Goal: Task Accomplishment & Management: Use online tool/utility

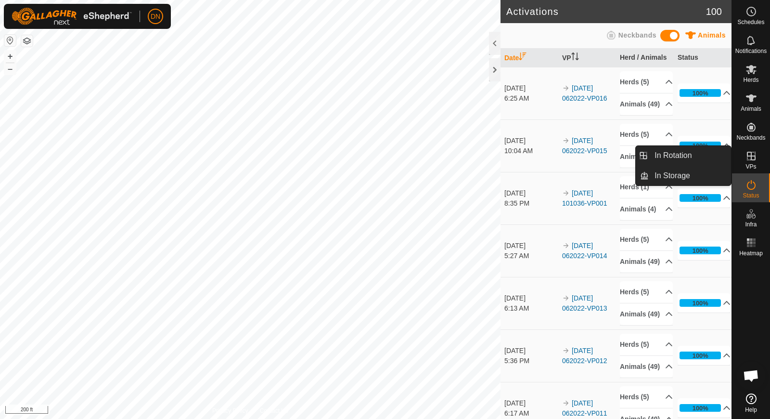
click at [748, 156] on icon at bounding box center [751, 156] width 9 height 9
click at [747, 153] on icon at bounding box center [752, 156] width 12 height 12
click at [689, 147] on link "In Rotation" at bounding box center [690, 155] width 82 height 19
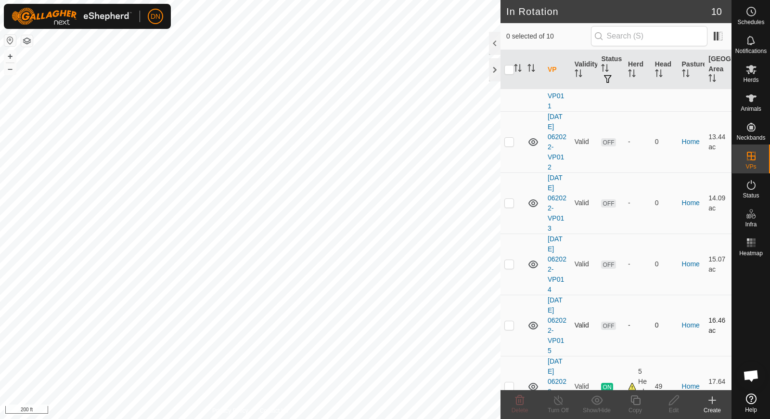
scroll to position [193, 0]
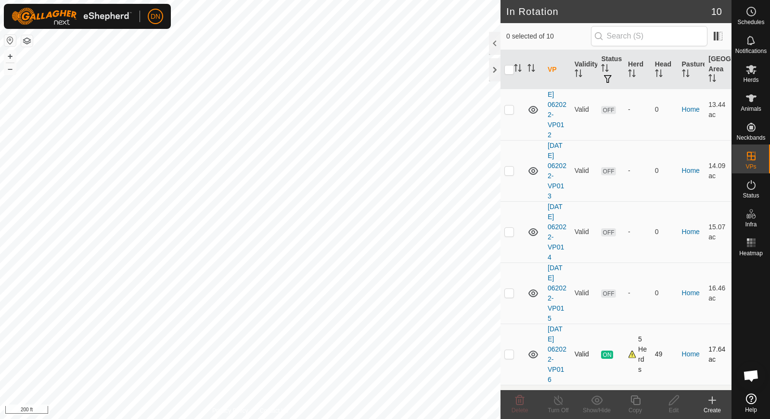
click at [509, 350] on p-checkbox at bounding box center [509, 354] width 10 height 8
checkbox input "true"
click at [636, 400] on icon at bounding box center [636, 400] width 12 height 12
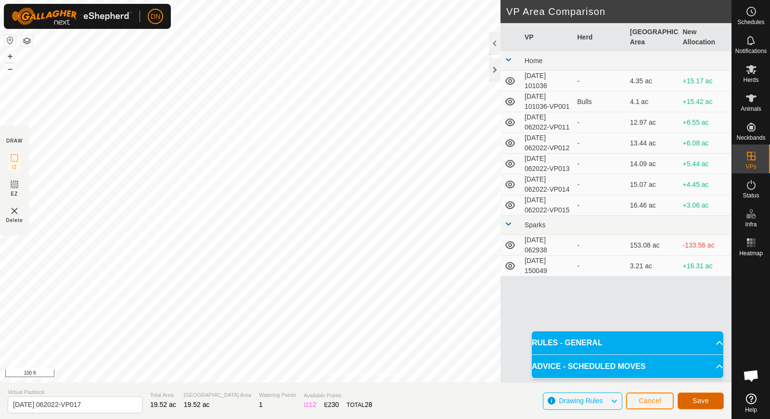
click at [709, 399] on button "Save" at bounding box center [701, 400] width 46 height 17
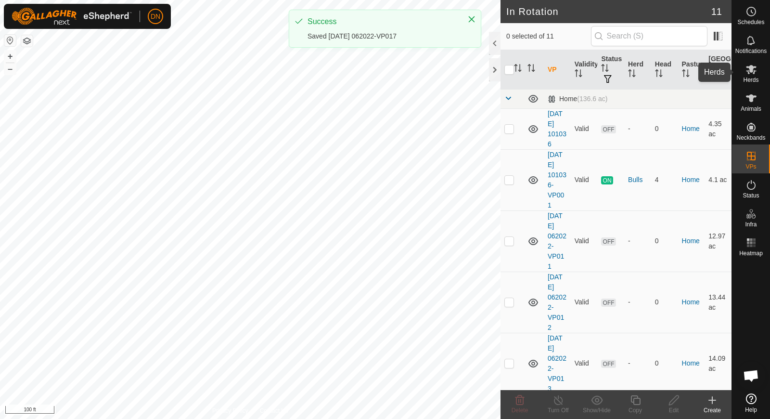
click at [751, 76] on es-mob-svg-icon at bounding box center [751, 69] width 17 height 15
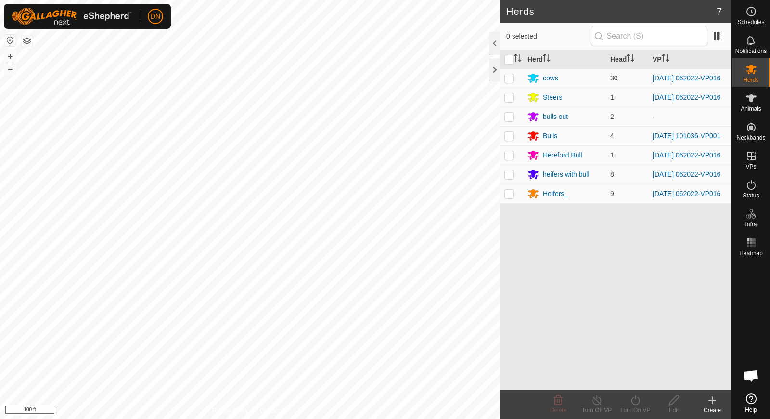
click at [509, 80] on p-checkbox at bounding box center [509, 78] width 10 height 8
checkbox input "true"
click at [507, 101] on p-checkbox at bounding box center [509, 97] width 10 height 8
checkbox input "true"
click at [510, 159] on p-checkbox at bounding box center [509, 155] width 10 height 8
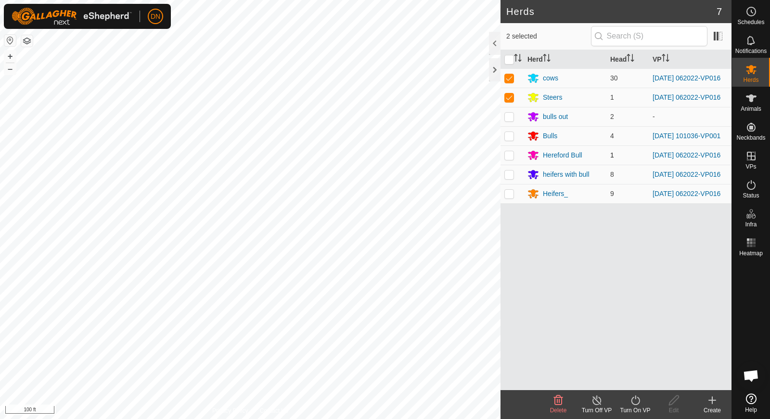
checkbox input "true"
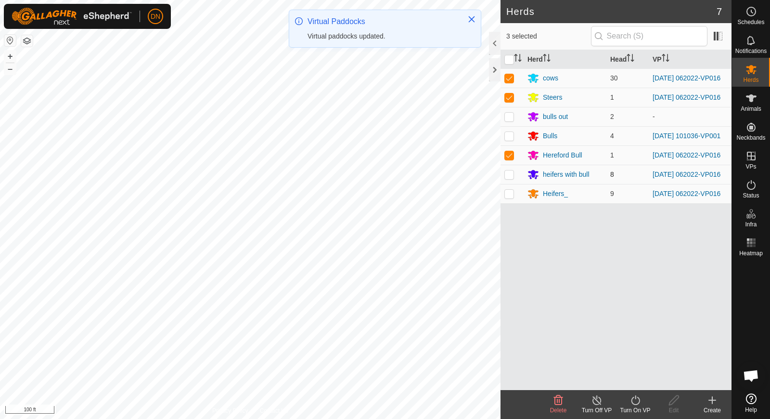
drag, startPoint x: 505, startPoint y: 180, endPoint x: 505, endPoint y: 190, distance: 10.6
click at [505, 184] on td at bounding box center [512, 174] width 23 height 19
checkbox input "true"
drag, startPoint x: 504, startPoint y: 210, endPoint x: 506, endPoint y: 199, distance: 11.2
click at [505, 203] on td at bounding box center [512, 193] width 23 height 19
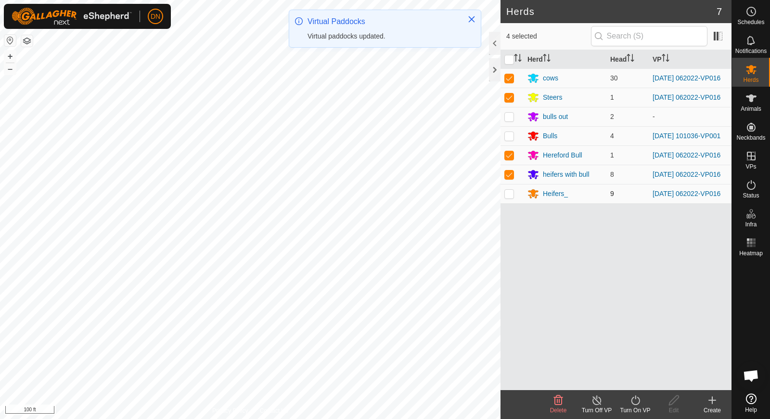
checkbox input "true"
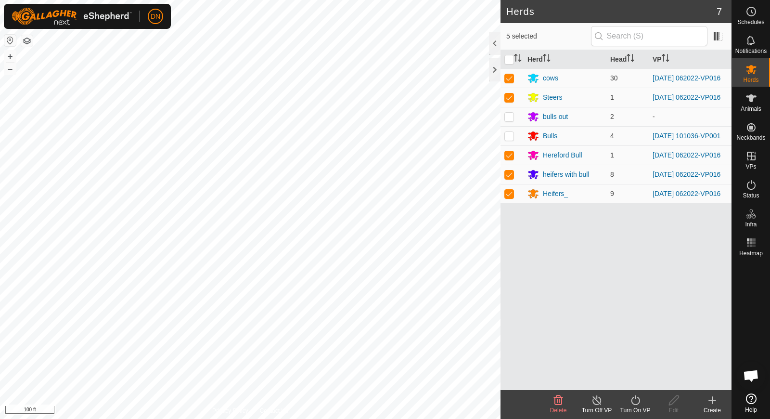
click at [638, 403] on icon at bounding box center [636, 400] width 12 height 12
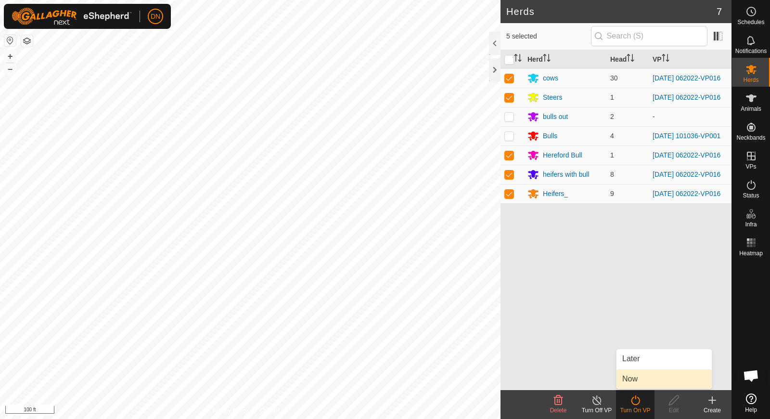
click at [634, 380] on link "Now" at bounding box center [664, 378] width 95 height 19
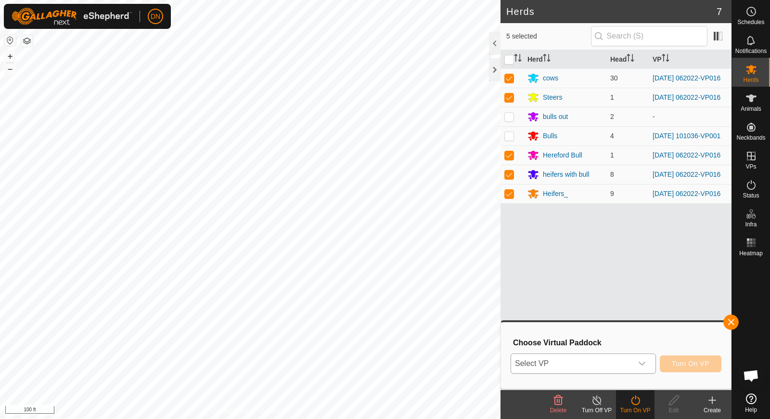
click at [646, 366] on icon "dropdown trigger" at bounding box center [642, 364] width 8 height 8
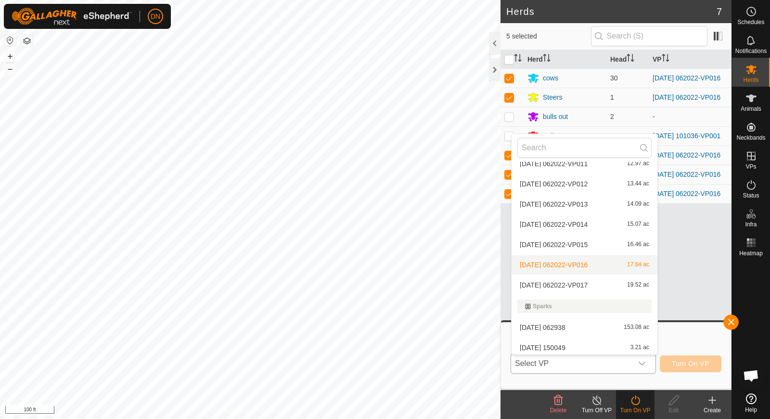
scroll to position [73, 0]
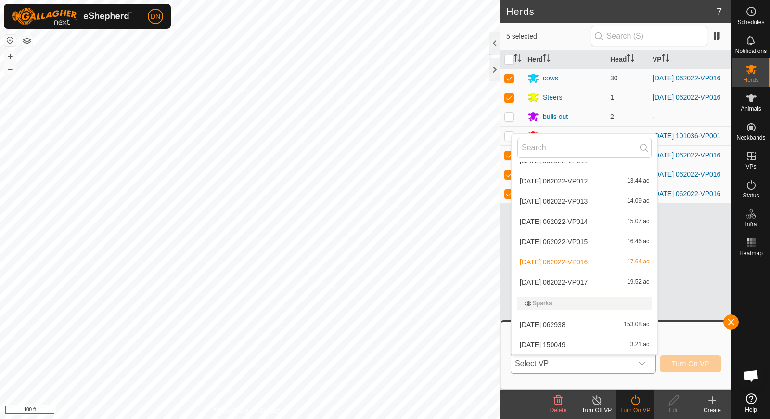
click at [585, 279] on li "[DATE] 062022-VP017 19.52 ac" at bounding box center [585, 281] width 146 height 19
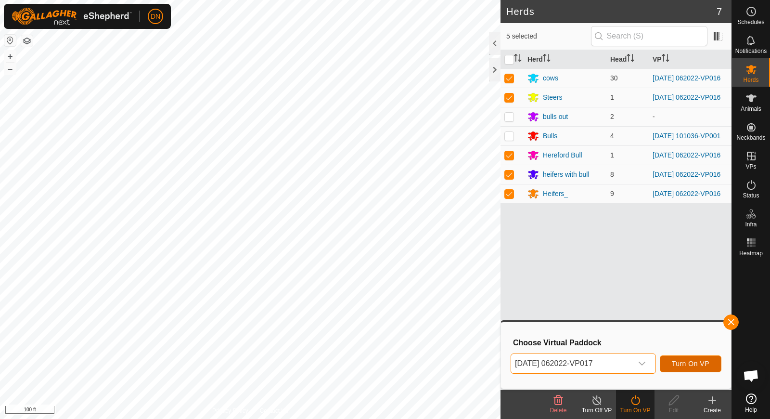
click at [691, 362] on span "Turn On VP" at bounding box center [691, 364] width 38 height 8
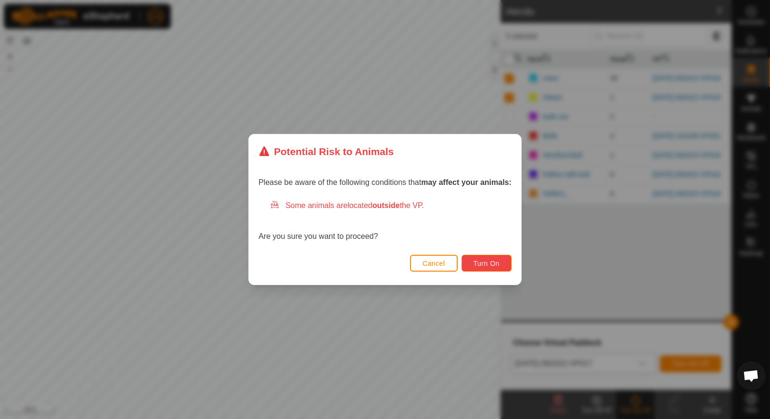
click at [501, 262] on button "Turn On" at bounding box center [487, 263] width 50 height 17
